Goal: Task Accomplishment & Management: Manage account settings

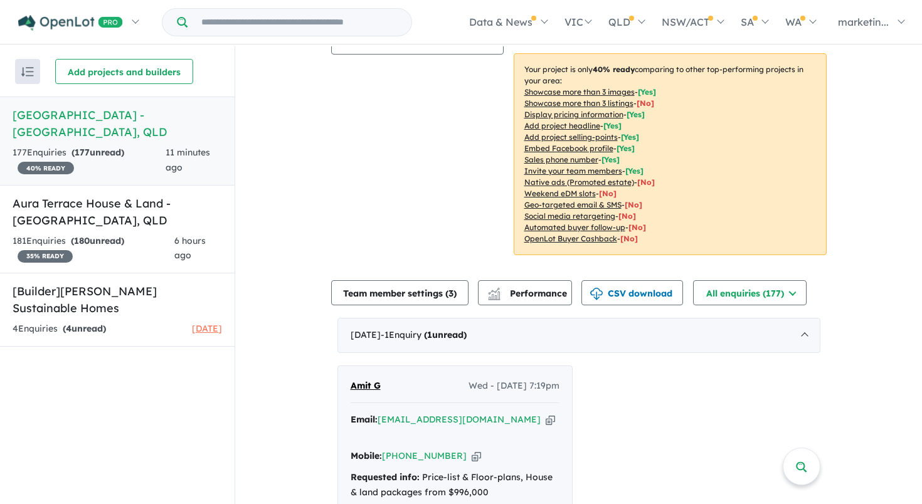
scroll to position [426, 0]
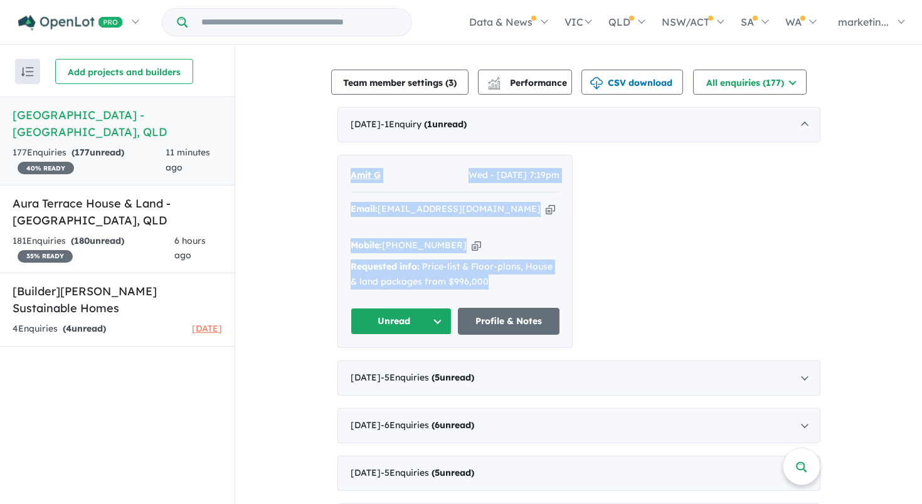
drag, startPoint x: 493, startPoint y: 257, endPoint x: 344, endPoint y: 147, distance: 184.4
click at [344, 156] on div "Amit G Wed - [DATE] 7:19pm Email: [EMAIL_ADDRESS][DOMAIN_NAME] Copied! Mobile: …" at bounding box center [455, 252] width 234 height 193
copy div "Amit G Wed - [DATE] 7:19pm Email: [EMAIL_ADDRESS][DOMAIN_NAME] Copied! Mobile: …"
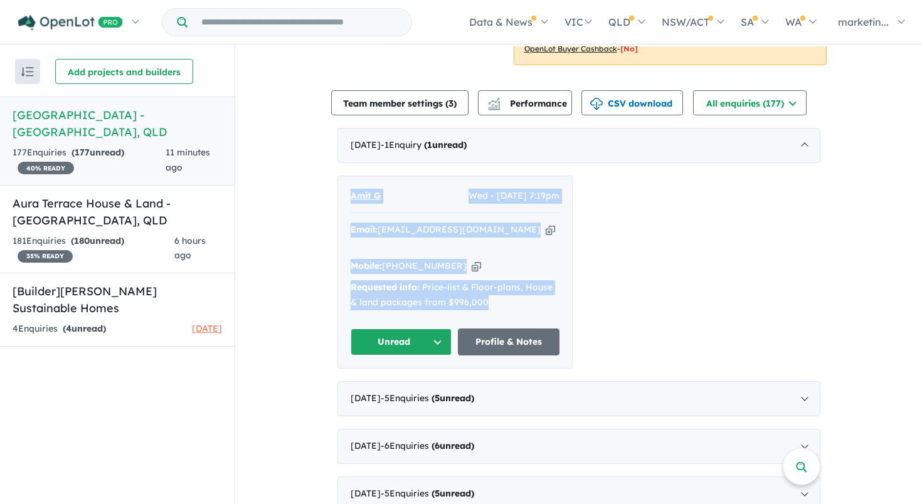
scroll to position [385, 0]
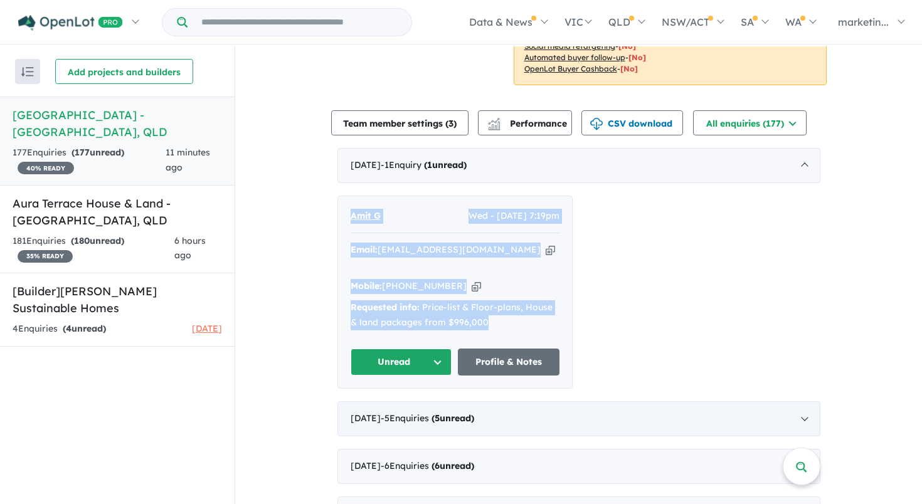
click at [635, 401] on div "[DATE] - 5 Enquir ies ( 5 unread)" at bounding box center [578, 418] width 483 height 35
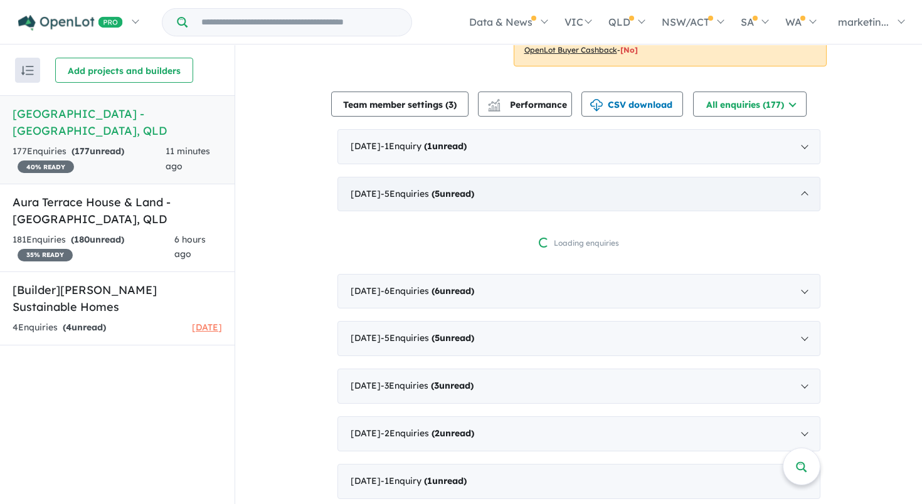
scroll to position [422, 0]
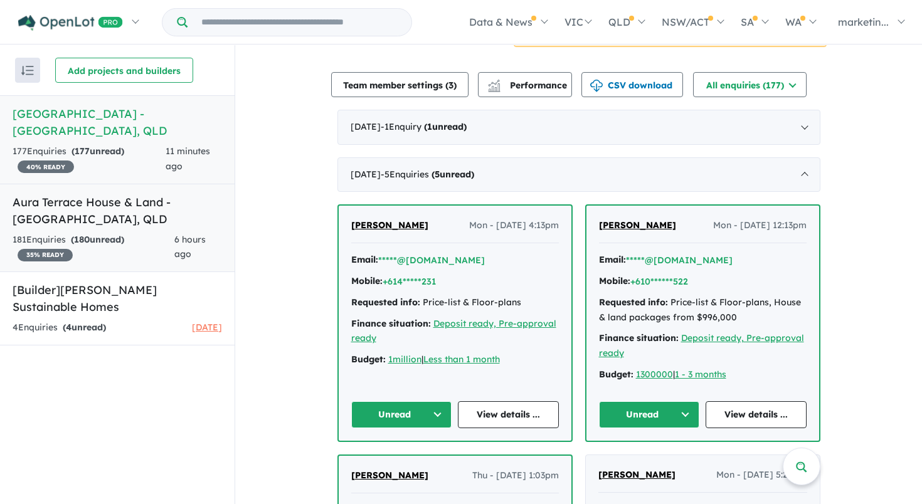
click at [160, 216] on h5 "Aura Terrace House & Land - [GEOGRAPHIC_DATA] , [GEOGRAPHIC_DATA]" at bounding box center [118, 211] width 210 height 34
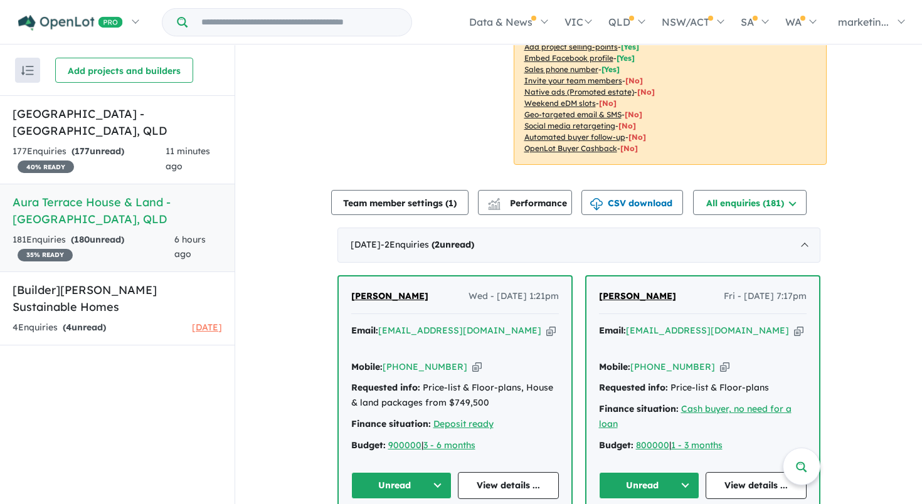
scroll to position [347, 0]
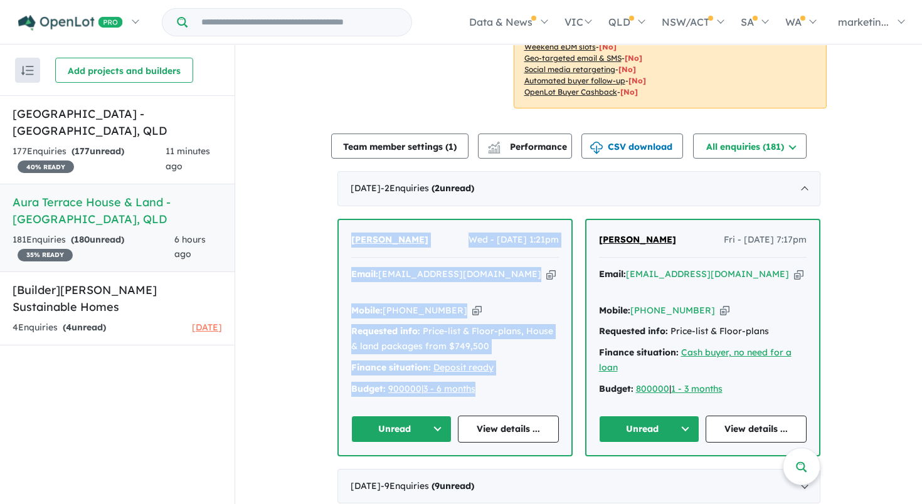
drag, startPoint x: 493, startPoint y: 364, endPoint x: 340, endPoint y: 223, distance: 208.2
click at [340, 223] on div "[PERSON_NAME] Wed - [DATE] 1:21pm Email: [EMAIL_ADDRESS][DOMAIN_NAME] Copied! M…" at bounding box center [455, 337] width 233 height 235
copy div "[PERSON_NAME] Wed - [DATE] 1:21pm Email: [EMAIL_ADDRESS][DOMAIN_NAME] Copied! M…"
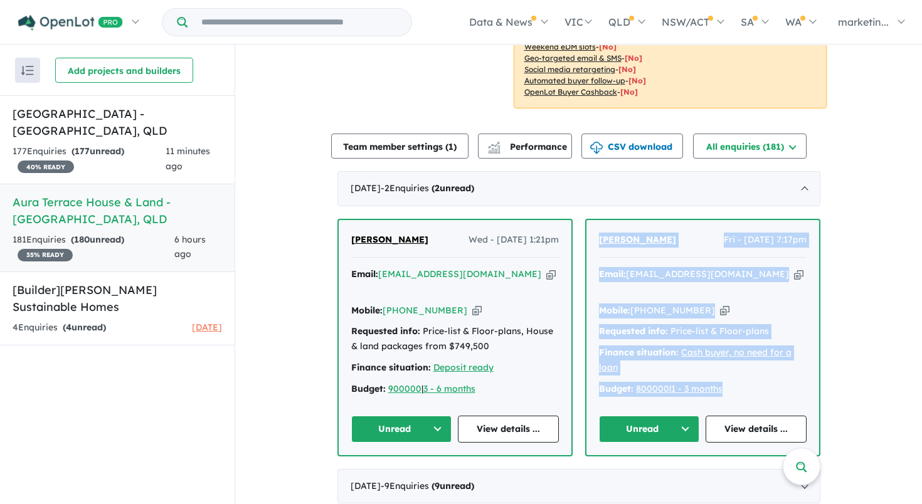
drag, startPoint x: 743, startPoint y: 367, endPoint x: 586, endPoint y: 221, distance: 214.4
click at [586, 221] on div "[PERSON_NAME] Fri - [DATE] 7:17pm Email: [EMAIL_ADDRESS][DOMAIN_NAME] Copied! M…" at bounding box center [702, 337] width 233 height 235
copy div "[PERSON_NAME] Fri - [DATE] 7:17pm Email: [EMAIL_ADDRESS][DOMAIN_NAME] Copied! M…"
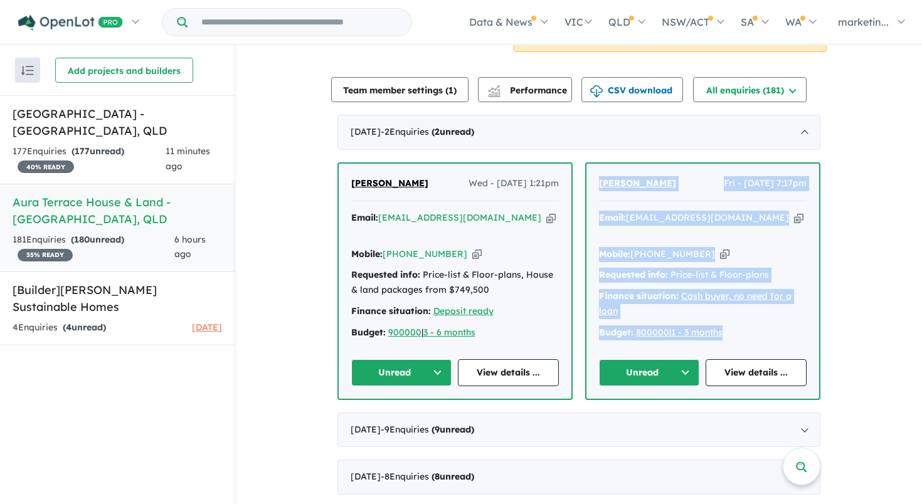
scroll to position [479, 0]
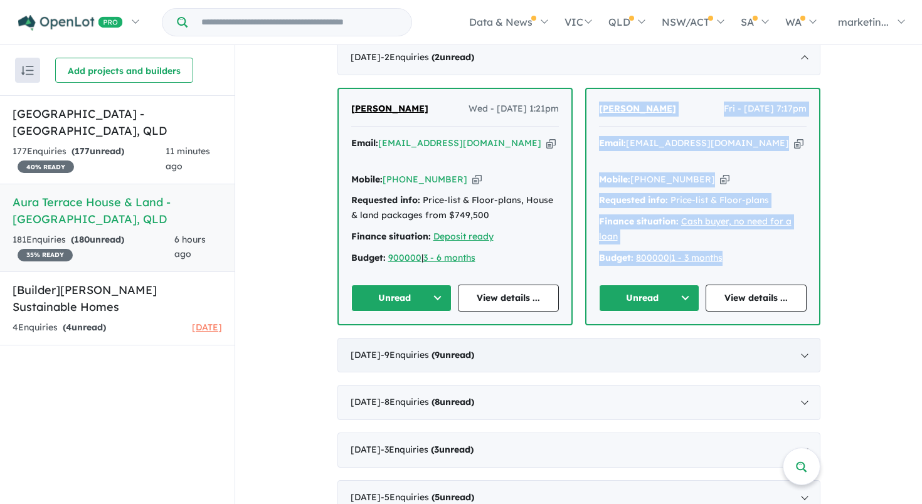
click at [582, 338] on div "[DATE] - 9 Enquir ies ( 9 unread)" at bounding box center [578, 355] width 483 height 35
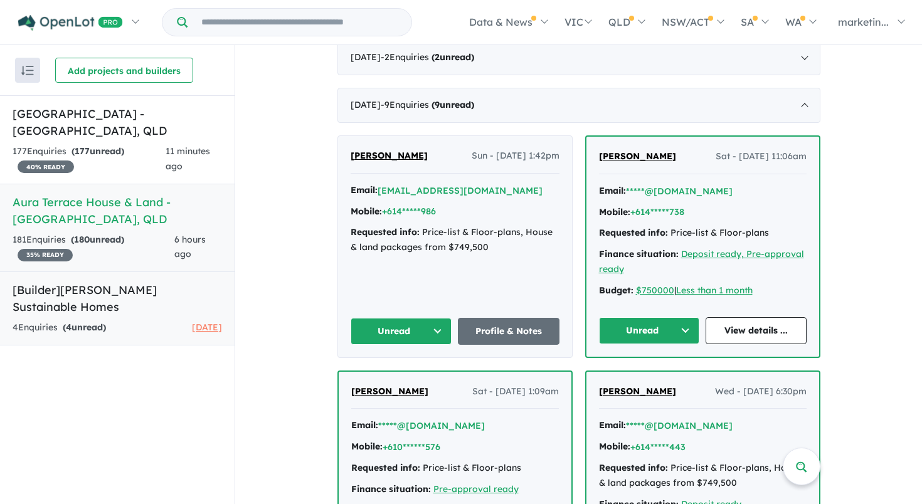
click at [141, 310] on h5 "[Builder] [PERSON_NAME] Sustainable Homes" at bounding box center [118, 299] width 210 height 34
